Goal: Information Seeking & Learning: Learn about a topic

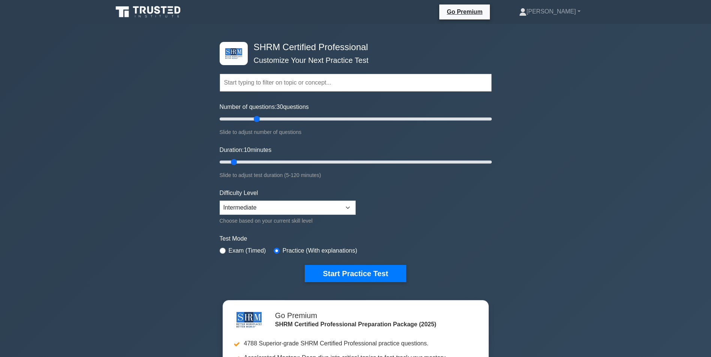
drag, startPoint x: 229, startPoint y: 117, endPoint x: 257, endPoint y: 119, distance: 28.2
type input "30"
click at [257, 119] on input "Number of questions: 30 questions" at bounding box center [356, 119] width 272 height 9
drag, startPoint x: 233, startPoint y: 162, endPoint x: 254, endPoint y: 161, distance: 21.0
type input "20"
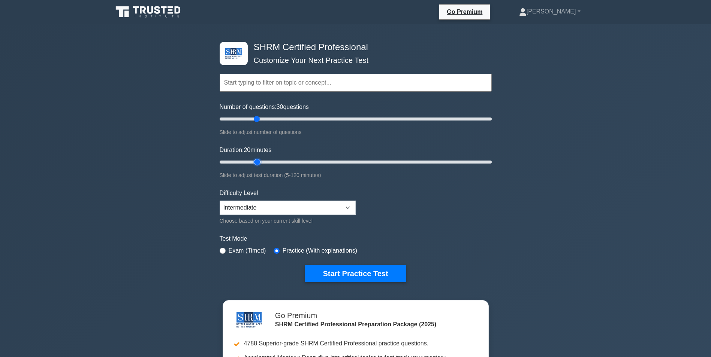
click at [254, 161] on input "Duration: 20 minutes" at bounding box center [356, 162] width 272 height 9
click at [363, 272] on button "Start Practice Test" at bounding box center [355, 273] width 101 height 17
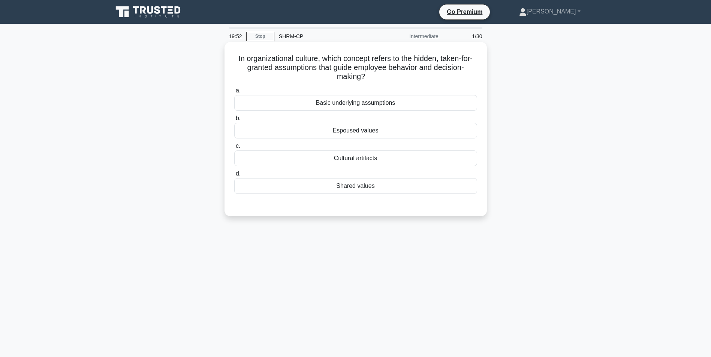
click at [381, 105] on div "Basic underlying assumptions" at bounding box center [355, 103] width 243 height 16
click at [234, 93] on input "a. Basic underlying assumptions" at bounding box center [234, 90] width 0 height 5
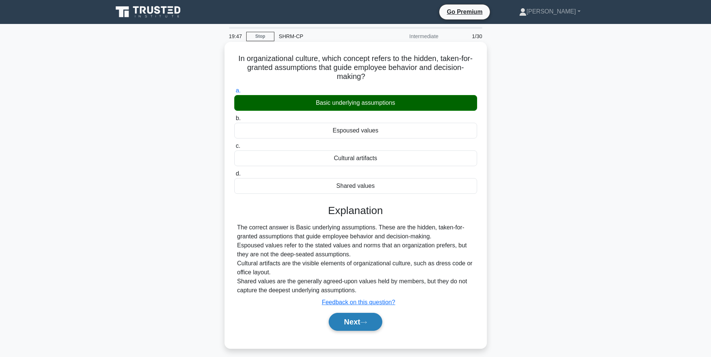
click at [376, 323] on button "Next" at bounding box center [356, 322] width 54 height 18
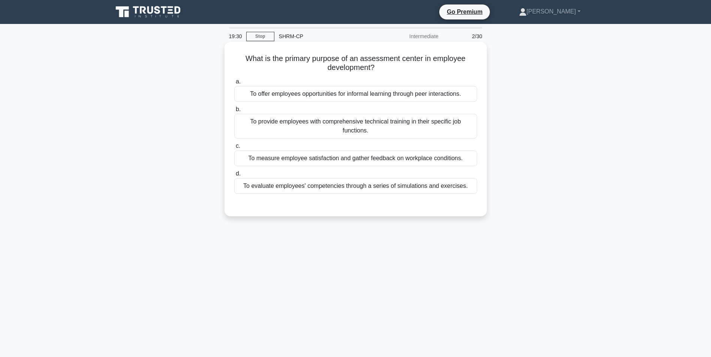
click at [405, 188] on div "To evaluate employees' competencies through a series of simulations and exercis…" at bounding box center [355, 186] width 243 height 16
click at [234, 176] on input "d. To evaluate employees' competencies through a series of simulations and exer…" at bounding box center [234, 174] width 0 height 5
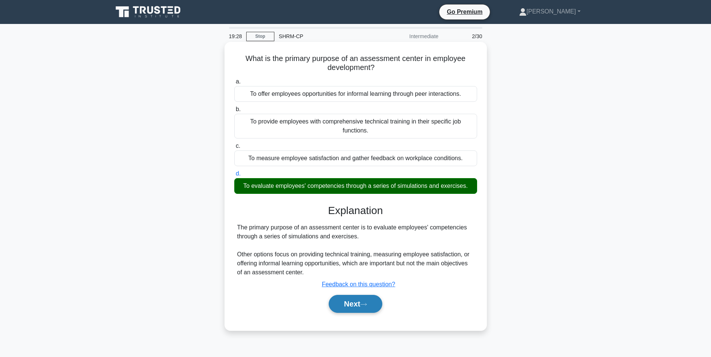
click at [366, 303] on icon at bounding box center [363, 305] width 7 height 4
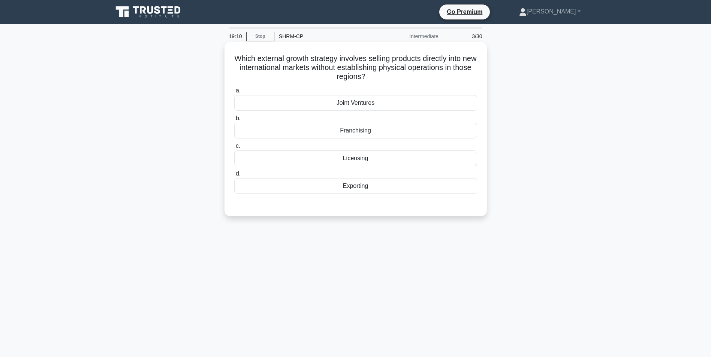
click at [363, 188] on div "Exporting" at bounding box center [355, 186] width 243 height 16
click at [234, 176] on input "d. Exporting" at bounding box center [234, 174] width 0 height 5
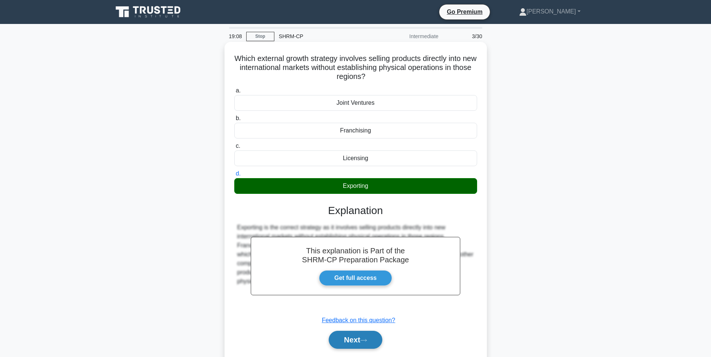
click at [350, 346] on button "Next" at bounding box center [356, 340] width 54 height 18
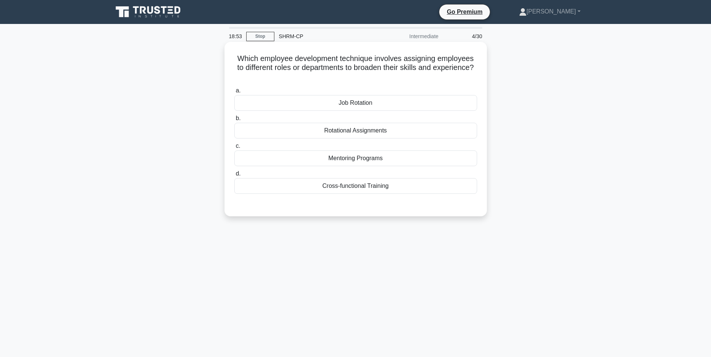
click at [361, 110] on div "Job Rotation" at bounding box center [355, 103] width 243 height 16
click at [234, 93] on input "a. Job Rotation" at bounding box center [234, 90] width 0 height 5
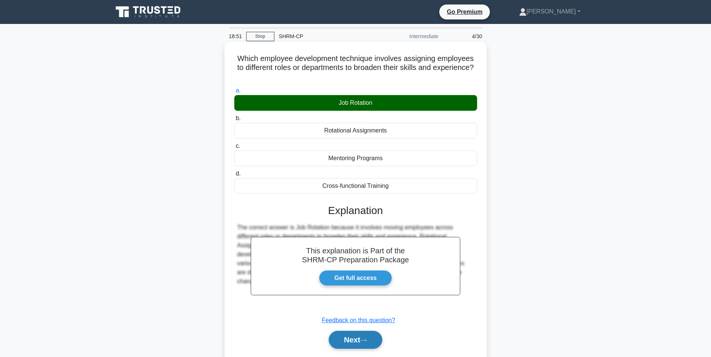
click at [367, 343] on icon at bounding box center [363, 341] width 7 height 4
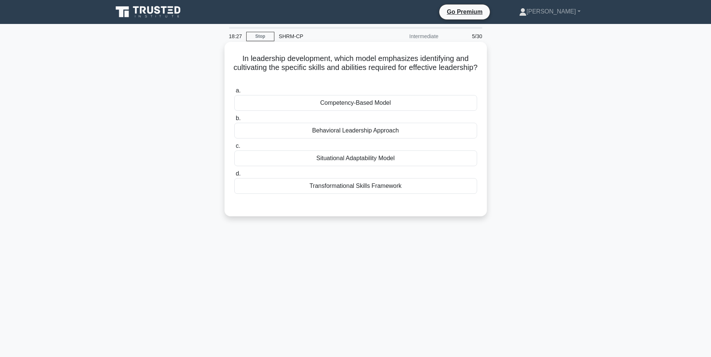
click at [384, 102] on div "Competency-Based Model" at bounding box center [355, 103] width 243 height 16
click at [234, 93] on input "a. Competency-Based Model" at bounding box center [234, 90] width 0 height 5
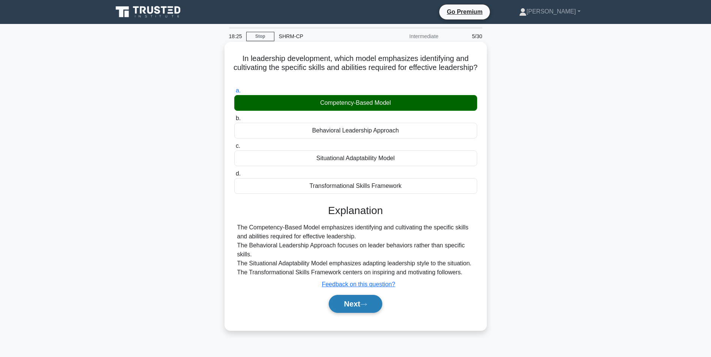
click at [356, 305] on button "Next" at bounding box center [356, 304] width 54 height 18
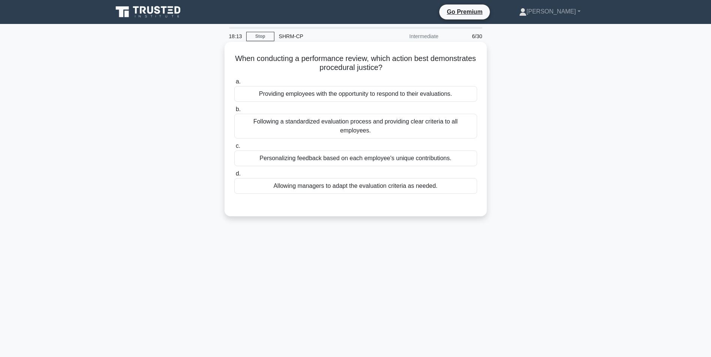
click at [406, 124] on div "Following a standardized evaluation process and providing clear criteria to all…" at bounding box center [355, 126] width 243 height 25
click at [234, 112] on input "b. Following a standardized evaluation process and providing clear criteria to …" at bounding box center [234, 109] width 0 height 5
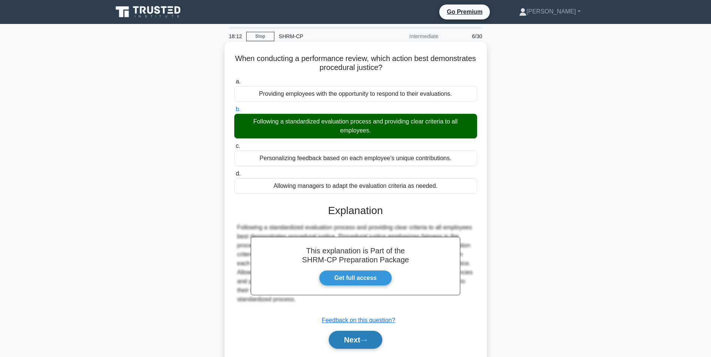
click at [360, 335] on button "Next" at bounding box center [356, 340] width 54 height 18
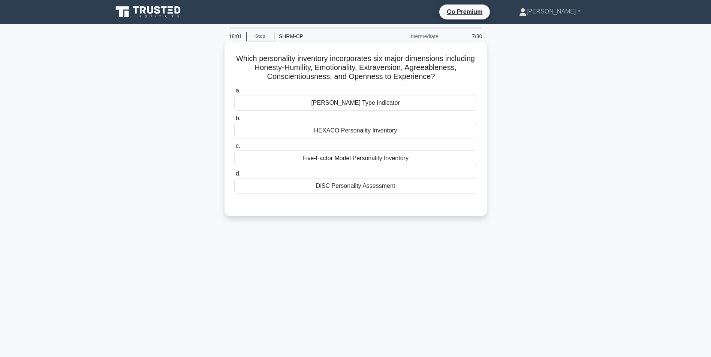
click at [389, 107] on div "[PERSON_NAME] Type Indicator" at bounding box center [355, 103] width 243 height 16
click at [234, 93] on input "[PERSON_NAME] Type Indicator" at bounding box center [234, 90] width 0 height 5
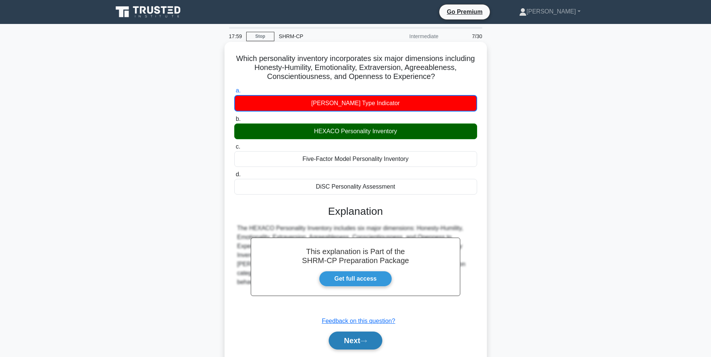
click at [360, 343] on button "Next" at bounding box center [356, 341] width 54 height 18
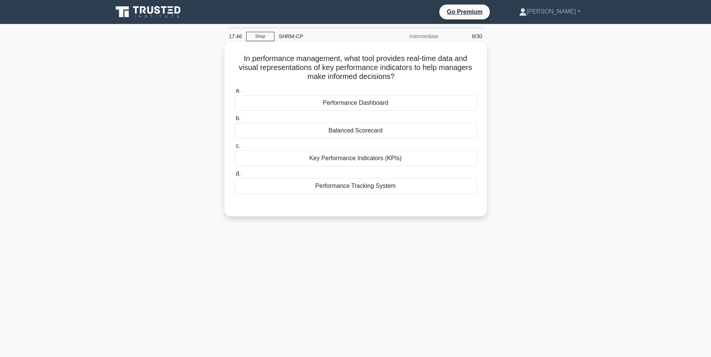
click at [379, 156] on div "Key Performance Indicators (KPIs)" at bounding box center [355, 159] width 243 height 16
click at [234, 149] on input "c. Key Performance Indicators (KPIs)" at bounding box center [234, 146] width 0 height 5
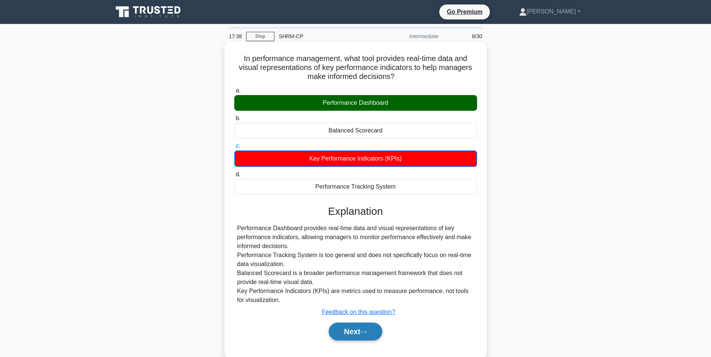
click at [357, 332] on button "Next" at bounding box center [356, 332] width 54 height 18
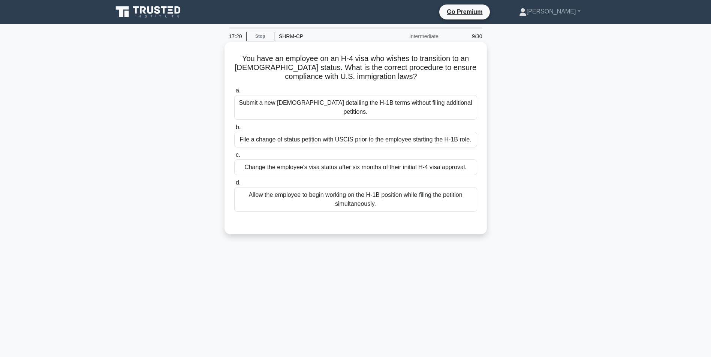
click at [416, 141] on div "File a change of status petition with USCIS prior to the employee starting the …" at bounding box center [355, 140] width 243 height 16
click at [234, 130] on input "b. File a change of status petition with USCIS prior to the employee starting t…" at bounding box center [234, 127] width 0 height 5
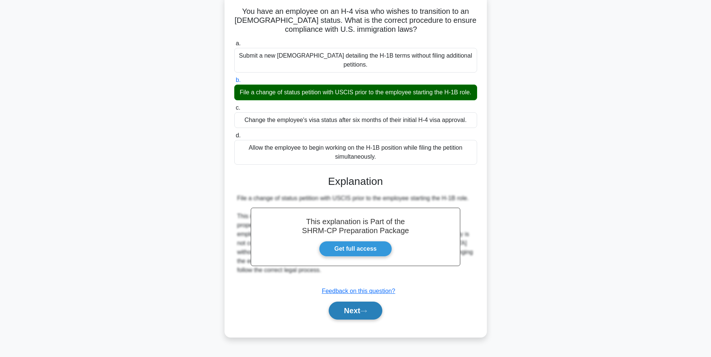
click at [380, 319] on button "Next" at bounding box center [356, 311] width 54 height 18
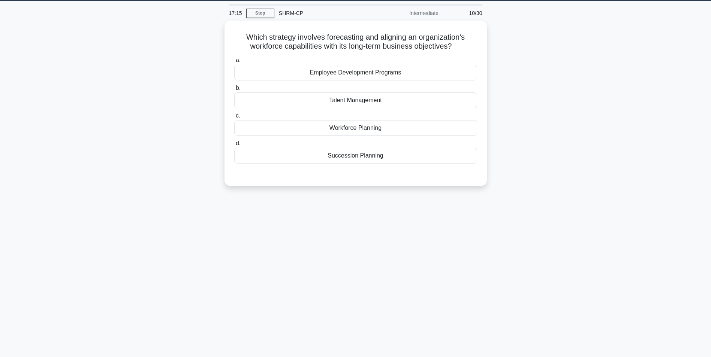
scroll to position [10, 0]
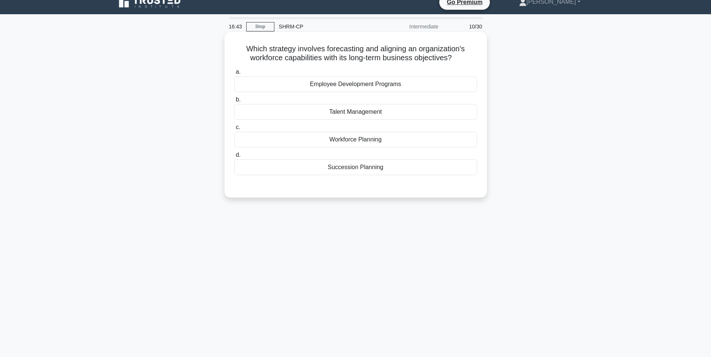
click at [377, 144] on div "Workforce Planning" at bounding box center [355, 140] width 243 height 16
click at [234, 130] on input "c. Workforce Planning" at bounding box center [234, 127] width 0 height 5
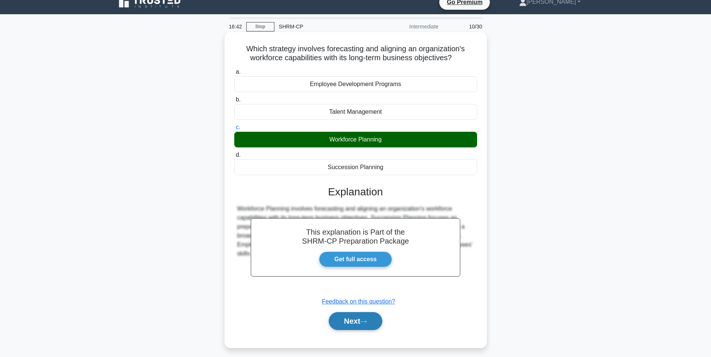
click at [363, 324] on icon at bounding box center [363, 322] width 7 height 4
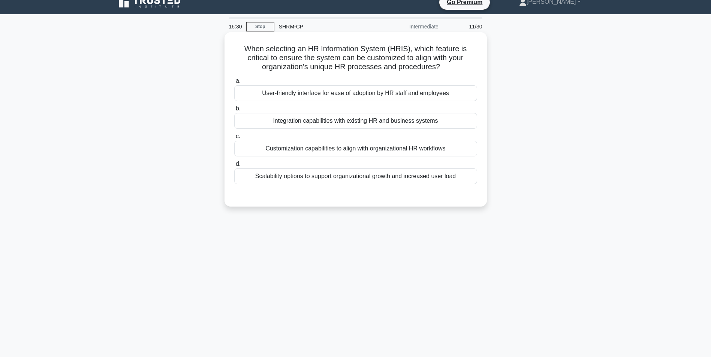
click at [391, 121] on div "Integration capabilities with existing HR and business systems" at bounding box center [355, 121] width 243 height 16
click at [234, 111] on input "b. Integration capabilities with existing HR and business systems" at bounding box center [234, 108] width 0 height 5
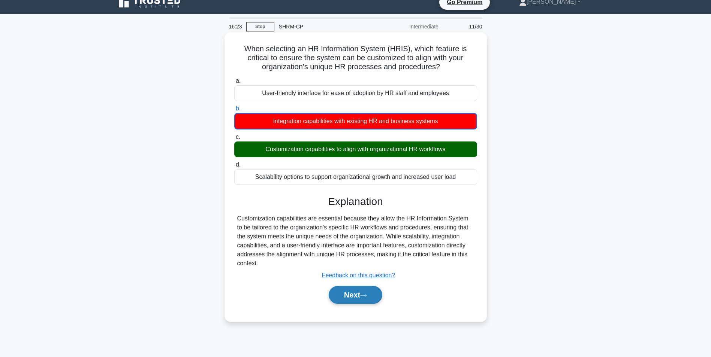
click at [379, 294] on button "Next" at bounding box center [356, 295] width 54 height 18
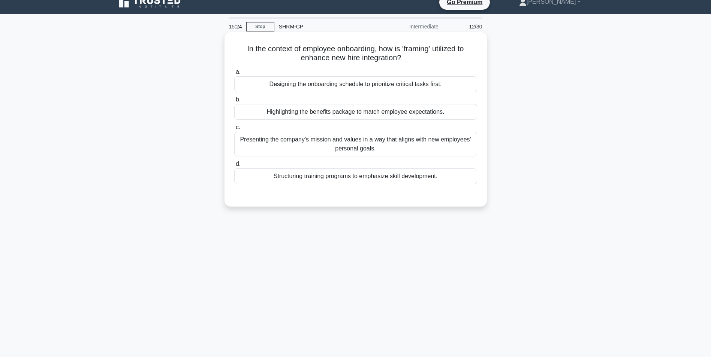
click at [360, 144] on div "Presenting the company's mission and values in a way that aligns with new emplo…" at bounding box center [355, 144] width 243 height 25
click at [234, 130] on input "c. Presenting the company's mission and values in a way that aligns with new em…" at bounding box center [234, 127] width 0 height 5
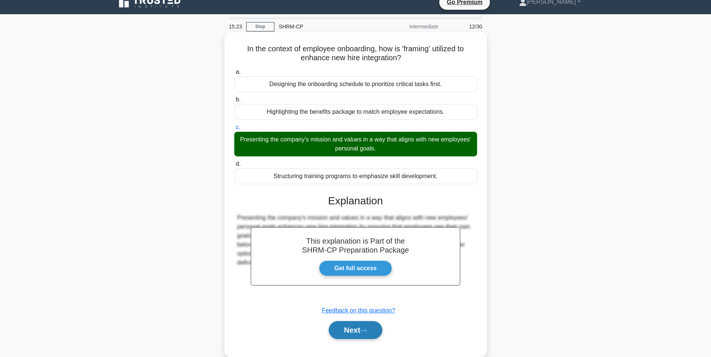
click at [375, 326] on button "Next" at bounding box center [356, 330] width 54 height 18
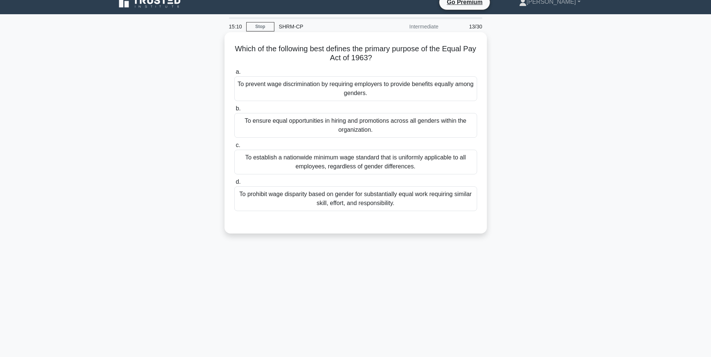
click at [362, 203] on div "To prohibit wage disparity based on gender for substantially equal work requiri…" at bounding box center [355, 199] width 243 height 25
click at [234, 185] on input "d. To prohibit wage disparity based on gender for substantially equal work requ…" at bounding box center [234, 182] width 0 height 5
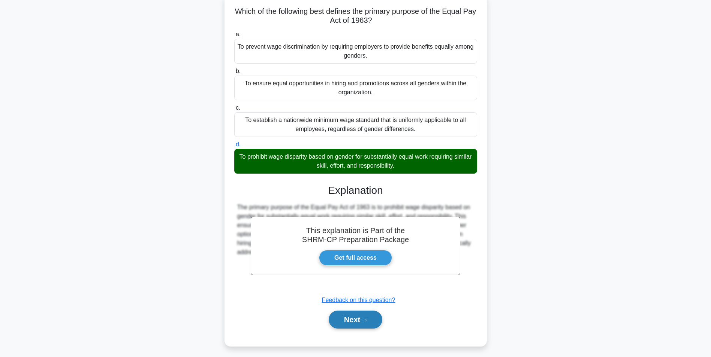
click at [375, 323] on button "Next" at bounding box center [356, 320] width 54 height 18
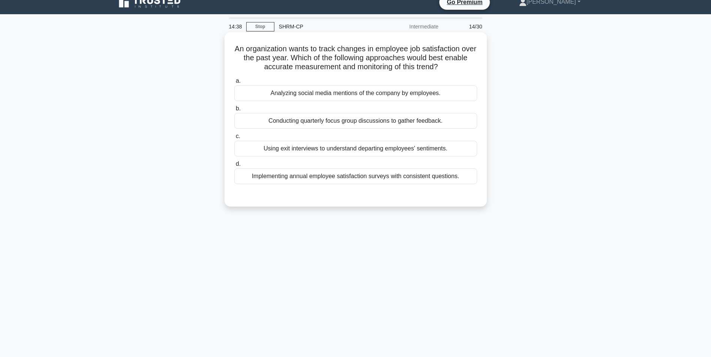
click at [371, 179] on div "Implementing annual employee satisfaction surveys with consistent questions." at bounding box center [355, 177] width 243 height 16
click at [234, 167] on input "d. Implementing annual employee satisfaction surveys with consistent questions." at bounding box center [234, 164] width 0 height 5
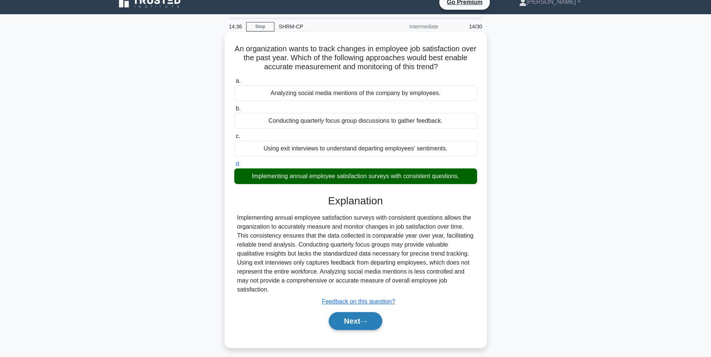
click at [356, 325] on button "Next" at bounding box center [356, 322] width 54 height 18
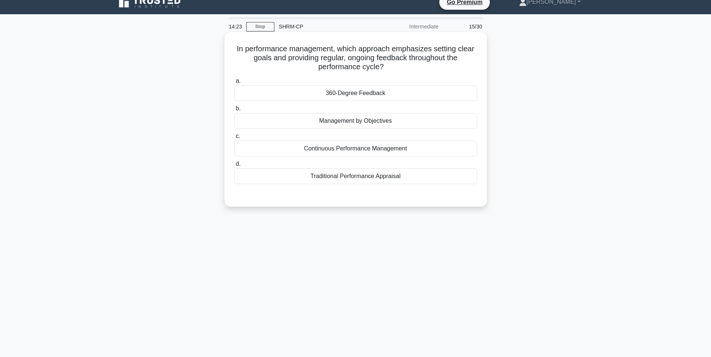
click at [377, 96] on div "360-Degree Feedback" at bounding box center [355, 93] width 243 height 16
drag, startPoint x: 377, startPoint y: 96, endPoint x: 363, endPoint y: 97, distance: 13.5
click at [363, 97] on div "360-Degree Feedback" at bounding box center [355, 93] width 243 height 16
click at [234, 84] on input "a. 360-Degree Feedback" at bounding box center [234, 81] width 0 height 5
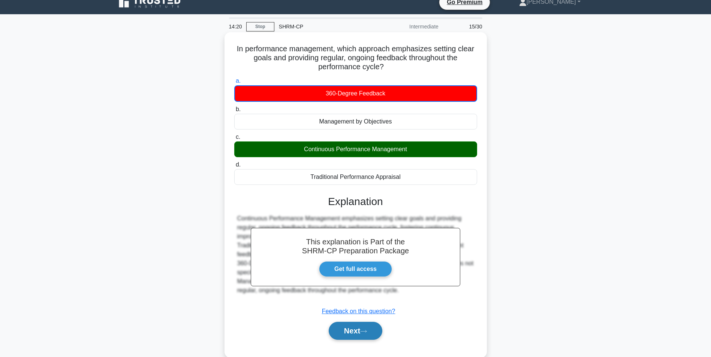
click at [362, 328] on button "Next" at bounding box center [356, 331] width 54 height 18
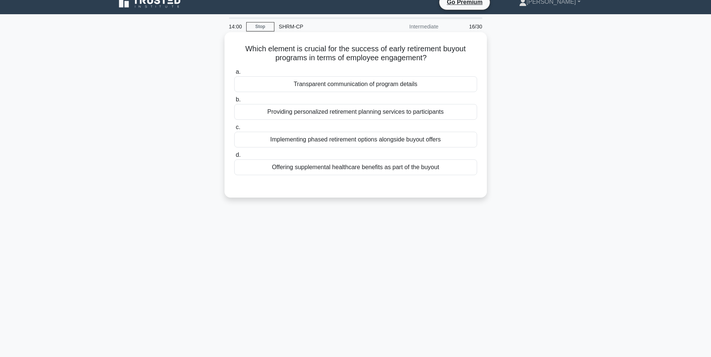
click at [372, 83] on div "Transparent communication of program details" at bounding box center [355, 84] width 243 height 16
click at [234, 75] on input "a. Transparent communication of program details" at bounding box center [234, 72] width 0 height 5
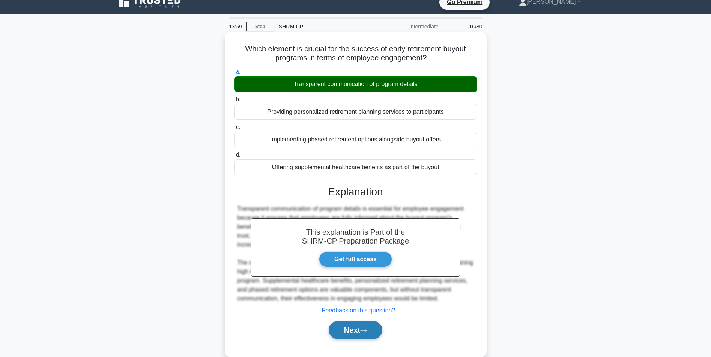
click at [351, 335] on button "Next" at bounding box center [356, 330] width 54 height 18
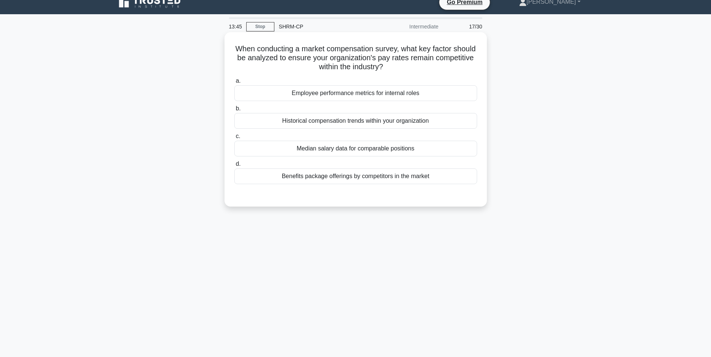
click at [374, 150] on div "Median salary data for comparable positions" at bounding box center [355, 149] width 243 height 16
click at [234, 139] on input "c. Median salary data for comparable positions" at bounding box center [234, 136] width 0 height 5
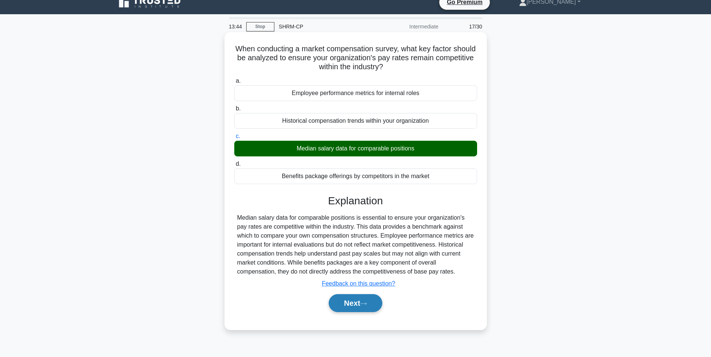
click at [369, 311] on button "Next" at bounding box center [356, 304] width 54 height 18
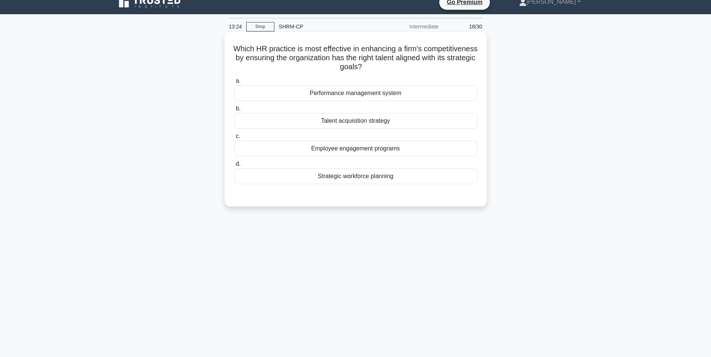
click at [363, 174] on div "Strategic workforce planning" at bounding box center [355, 177] width 243 height 16
click at [234, 167] on input "d. Strategic workforce planning" at bounding box center [234, 164] width 0 height 5
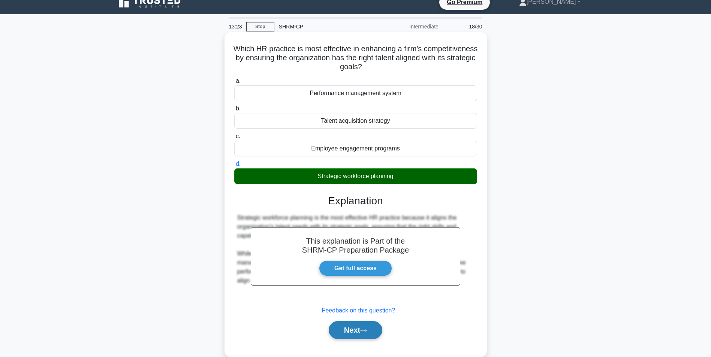
click at [347, 328] on button "Next" at bounding box center [356, 330] width 54 height 18
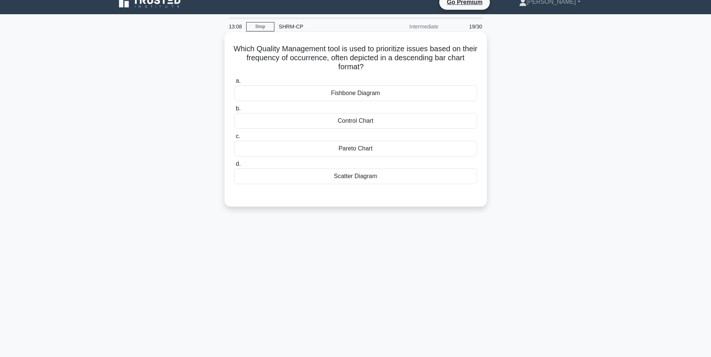
click at [391, 120] on div "Control Chart" at bounding box center [355, 121] width 243 height 16
click at [234, 111] on input "b. Control Chart" at bounding box center [234, 108] width 0 height 5
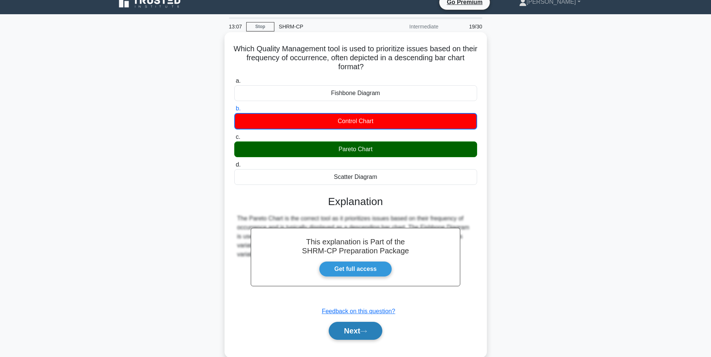
click at [355, 326] on button "Next" at bounding box center [356, 331] width 54 height 18
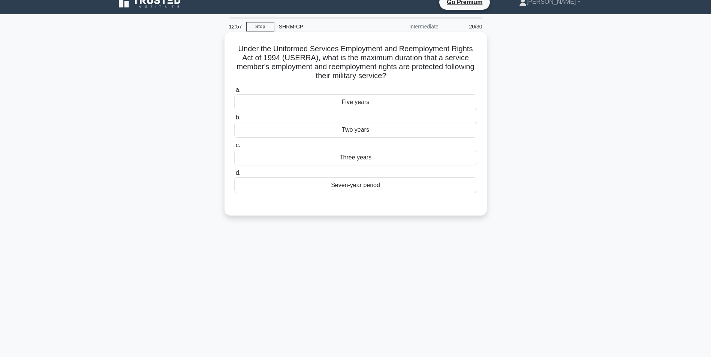
click at [369, 104] on div "Five years" at bounding box center [355, 102] width 243 height 16
click at [234, 93] on input "a. Five years" at bounding box center [234, 90] width 0 height 5
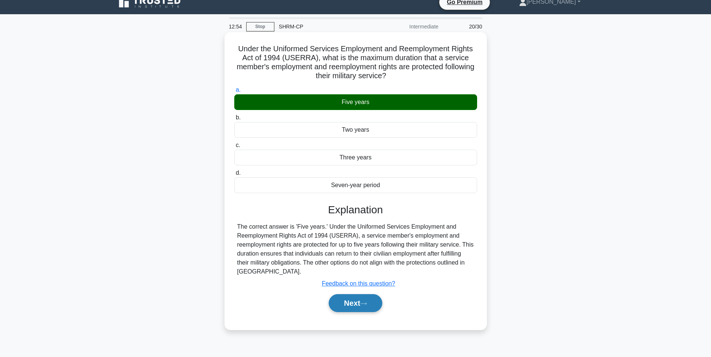
click at [361, 305] on button "Next" at bounding box center [356, 304] width 54 height 18
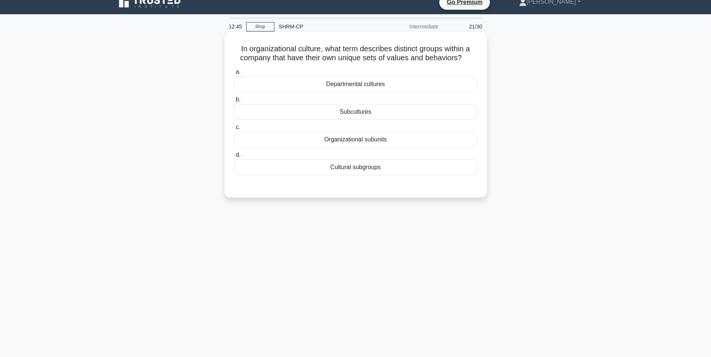
click at [371, 114] on div "Subcultures" at bounding box center [355, 112] width 243 height 16
click at [234, 102] on input "b. Subcultures" at bounding box center [234, 99] width 0 height 5
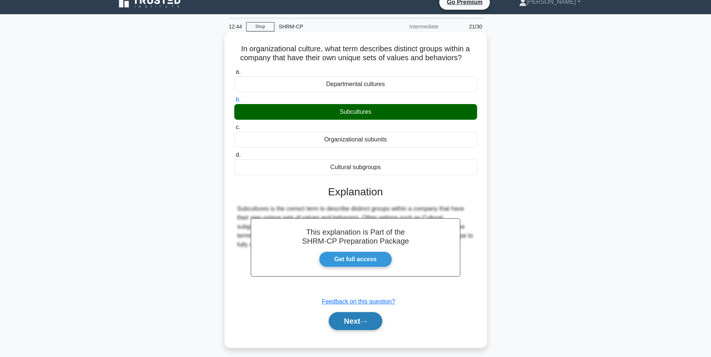
click at [362, 320] on button "Next" at bounding box center [356, 322] width 54 height 18
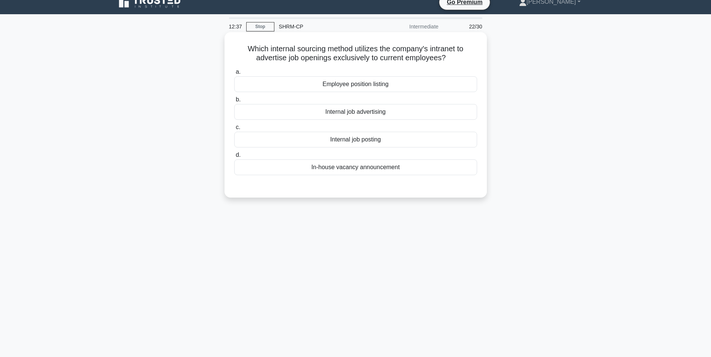
click at [357, 138] on div "Internal job posting" at bounding box center [355, 140] width 243 height 16
click at [234, 130] on input "c. Internal job posting" at bounding box center [234, 127] width 0 height 5
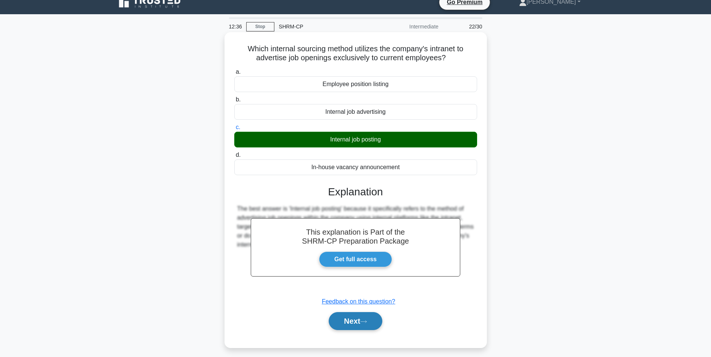
click at [357, 320] on button "Next" at bounding box center [356, 322] width 54 height 18
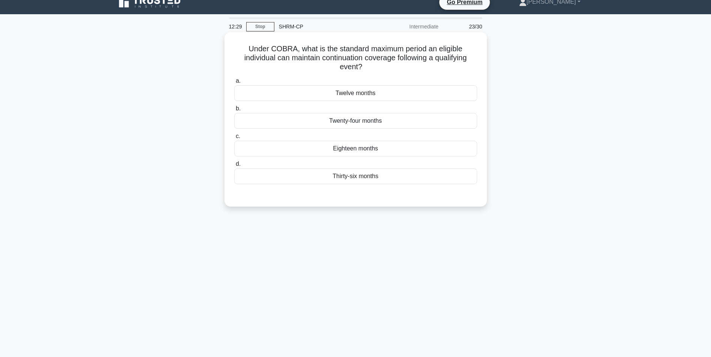
click at [369, 179] on div "Thirty-six months" at bounding box center [355, 177] width 243 height 16
click at [234, 167] on input "d. Thirty-six months" at bounding box center [234, 164] width 0 height 5
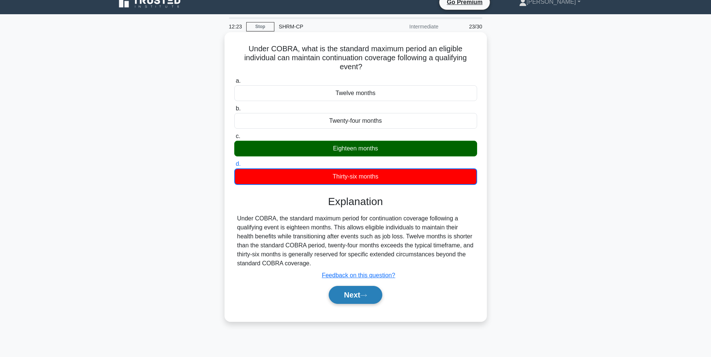
click at [371, 297] on button "Next" at bounding box center [356, 295] width 54 height 18
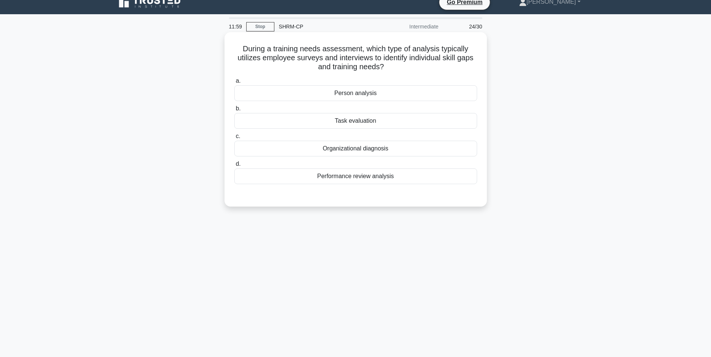
click at [374, 178] on div "Performance review analysis" at bounding box center [355, 177] width 243 height 16
click at [234, 167] on input "d. Performance review analysis" at bounding box center [234, 164] width 0 height 5
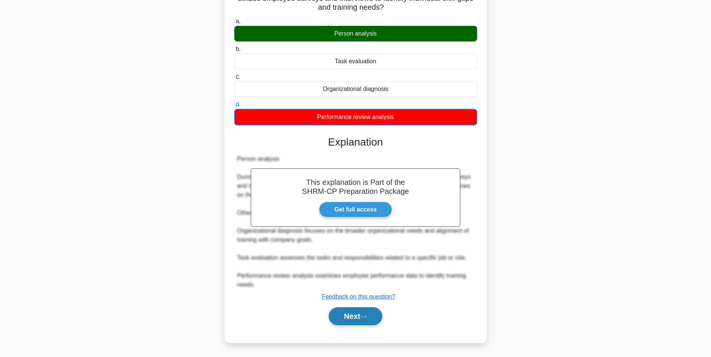
click at [341, 320] on button "Next" at bounding box center [356, 317] width 54 height 18
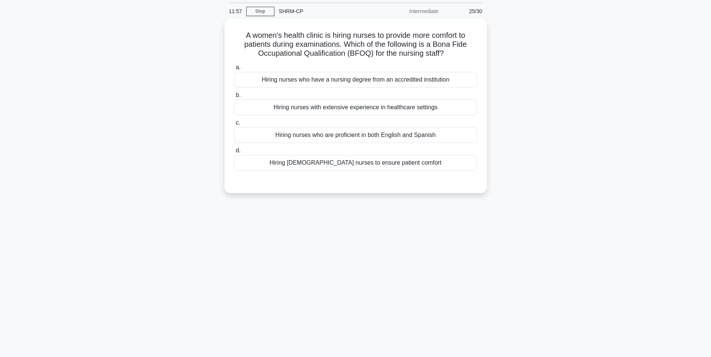
scroll to position [0, 0]
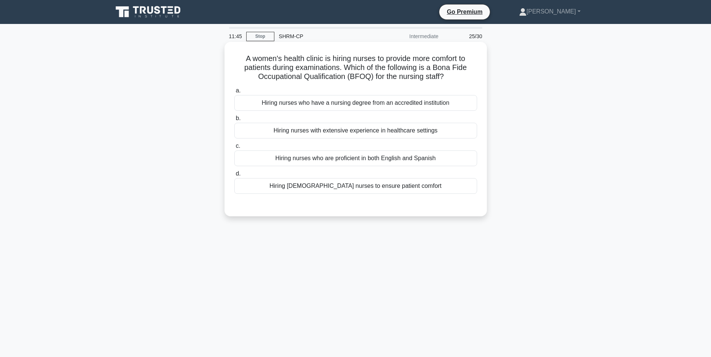
click at [402, 194] on div "Hiring [DEMOGRAPHIC_DATA] nurses to ensure patient comfort" at bounding box center [355, 186] width 243 height 16
click at [234, 176] on input "d. Hiring [DEMOGRAPHIC_DATA] nurses to ensure patient comfort" at bounding box center [234, 174] width 0 height 5
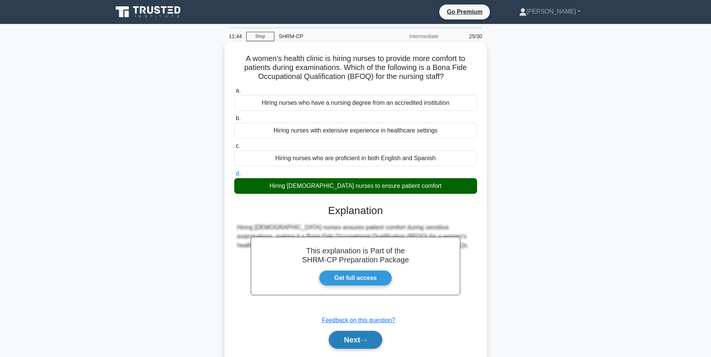
click at [363, 342] on icon at bounding box center [363, 341] width 7 height 4
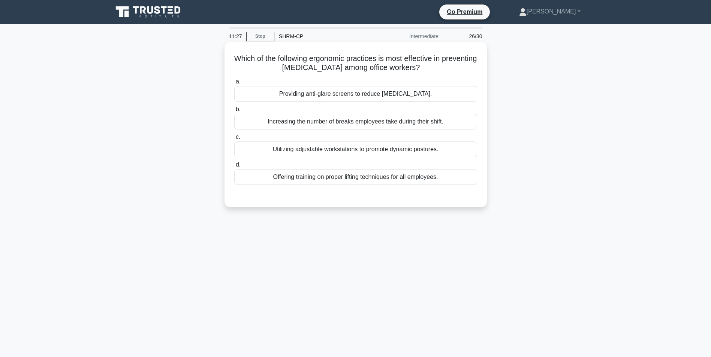
click at [400, 99] on div "Providing anti-glare screens to reduce [MEDICAL_DATA]." at bounding box center [355, 94] width 243 height 16
click at [234, 84] on input "a. Providing anti-glare screens to reduce [MEDICAL_DATA]." at bounding box center [234, 81] width 0 height 5
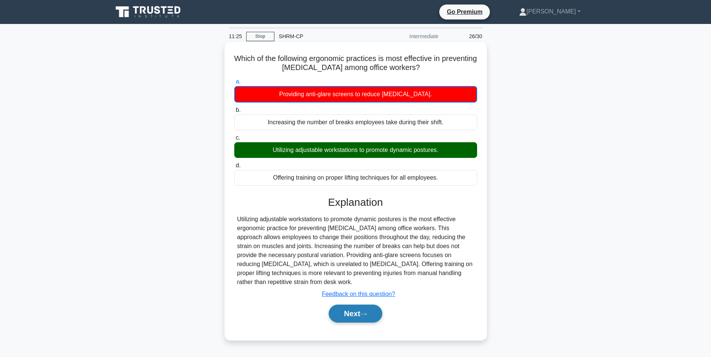
click at [351, 310] on button "Next" at bounding box center [356, 314] width 54 height 18
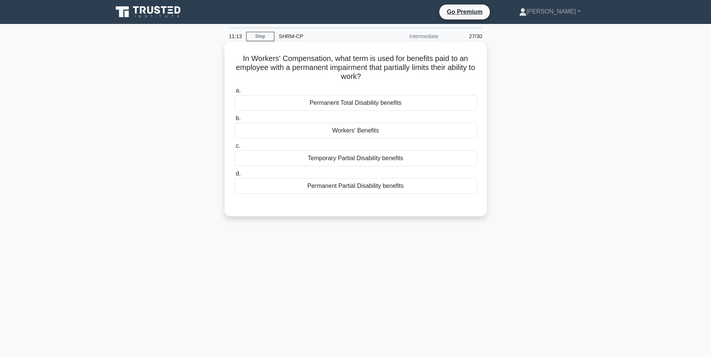
click at [377, 190] on div "Permanent Partial Disability benefits" at bounding box center [355, 186] width 243 height 16
click at [234, 176] on input "d. Permanent Partial Disability benefits" at bounding box center [234, 174] width 0 height 5
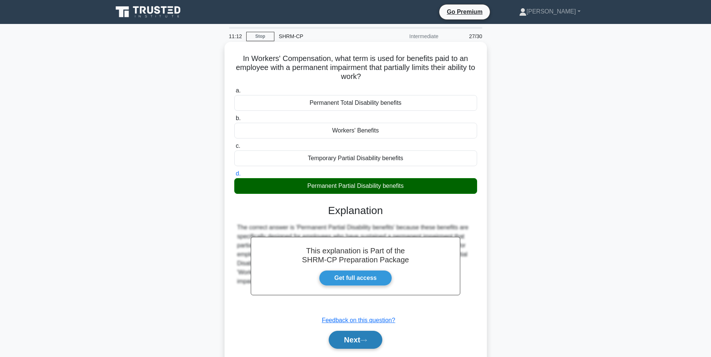
click at [360, 338] on button "Next" at bounding box center [356, 340] width 54 height 18
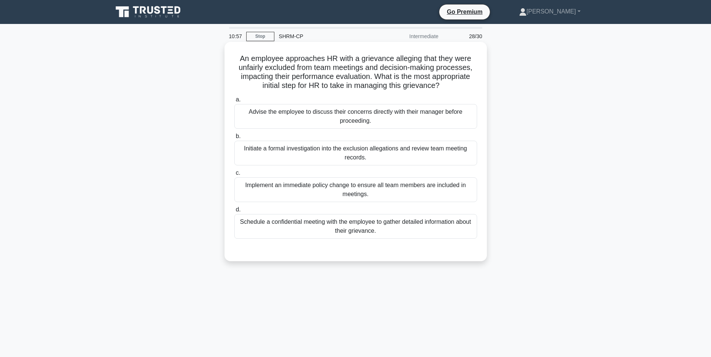
click at [439, 157] on div "Initiate a formal investigation into the exclusion allegations and review team …" at bounding box center [355, 153] width 243 height 25
click at [234, 139] on input "b. Initiate a formal investigation into the exclusion allegations and review te…" at bounding box center [234, 136] width 0 height 5
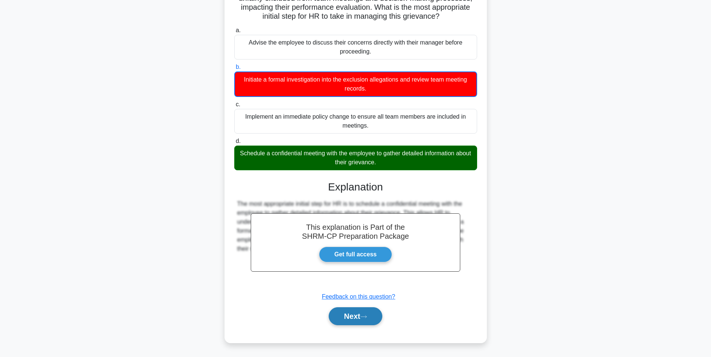
click at [380, 316] on button "Next" at bounding box center [356, 317] width 54 height 18
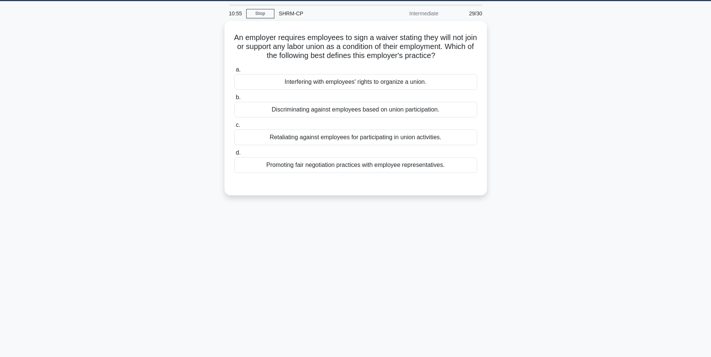
scroll to position [10, 0]
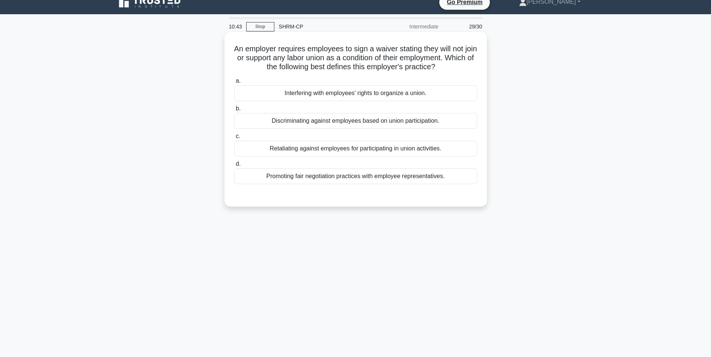
click at [372, 96] on div "Interfering with employees' rights to organize a union." at bounding box center [355, 93] width 243 height 16
click at [234, 84] on input "a. Interfering with employees' rights to organize a union." at bounding box center [234, 81] width 0 height 5
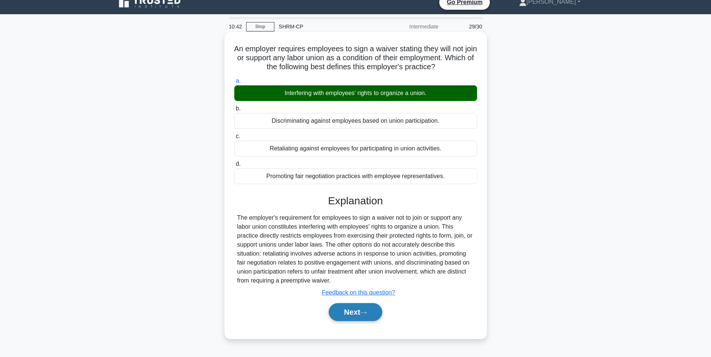
click at [354, 310] on button "Next" at bounding box center [356, 313] width 54 height 18
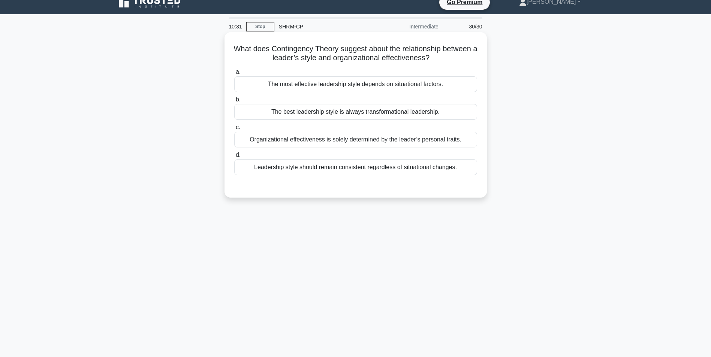
click at [422, 89] on div "The most effective leadership style depends on situational factors." at bounding box center [355, 84] width 243 height 16
click at [234, 75] on input "a. The most effective leadership style depends on situational factors." at bounding box center [234, 72] width 0 height 5
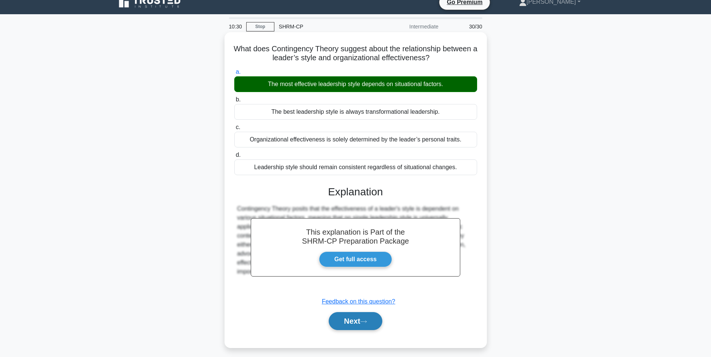
click at [367, 321] on icon at bounding box center [363, 322] width 7 height 4
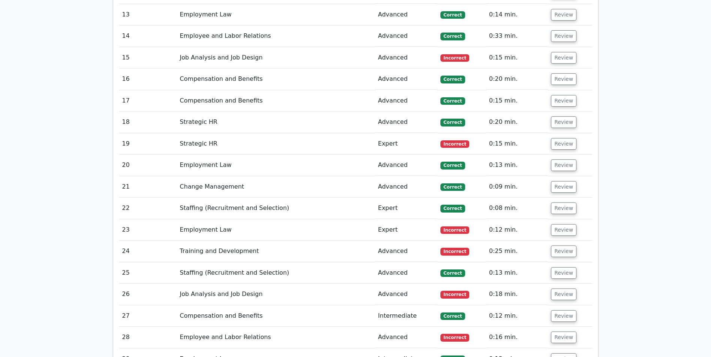
scroll to position [1349, 0]
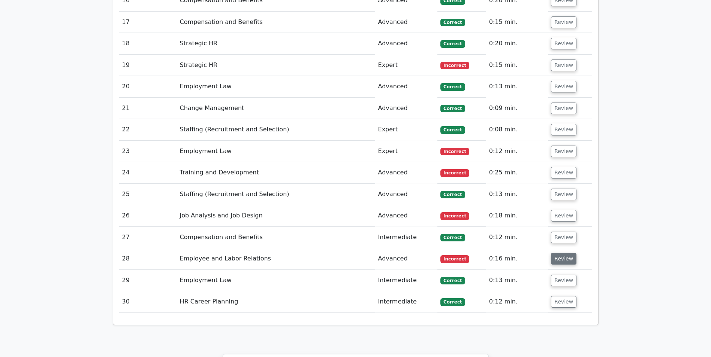
click at [560, 253] on button "Review" at bounding box center [563, 259] width 25 height 12
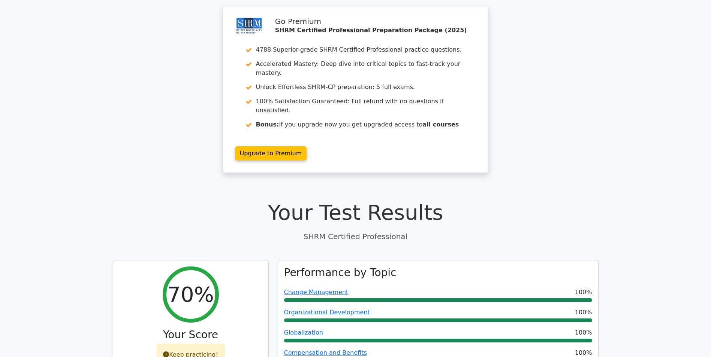
scroll to position [0, 0]
